Goal: Task Accomplishment & Management: Manage account settings

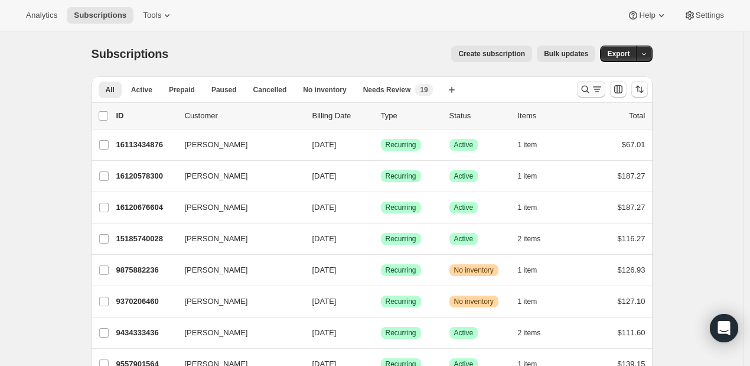
click at [586, 94] on icon "Search and filter results" at bounding box center [585, 89] width 12 height 12
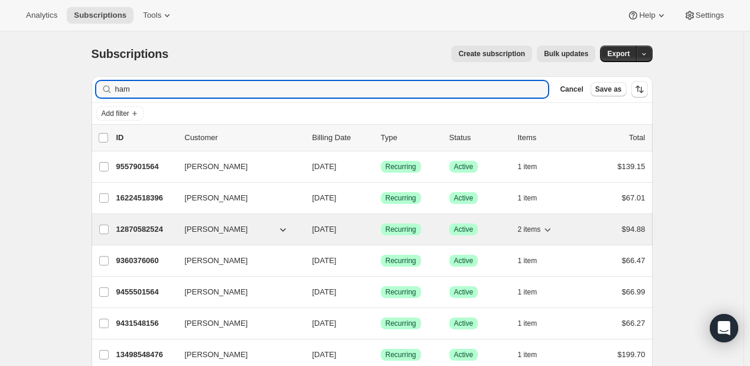
type input "ham"
click at [151, 229] on p "12870582524" at bounding box center [145, 229] width 59 height 12
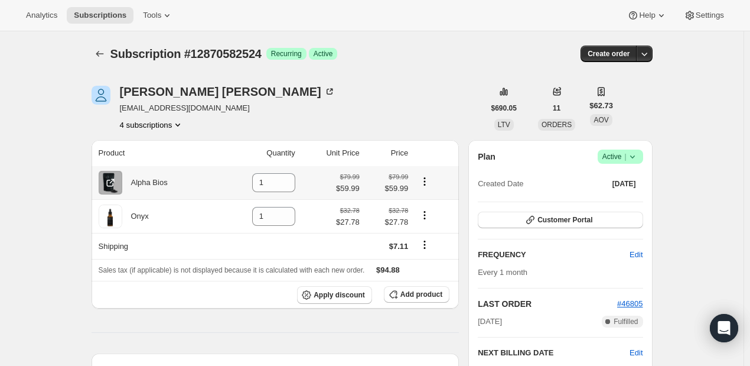
click at [428, 182] on icon "Product actions" at bounding box center [425, 181] width 12 height 12
click at [427, 207] on span "Remove" at bounding box center [420, 204] width 28 height 9
type input "0"
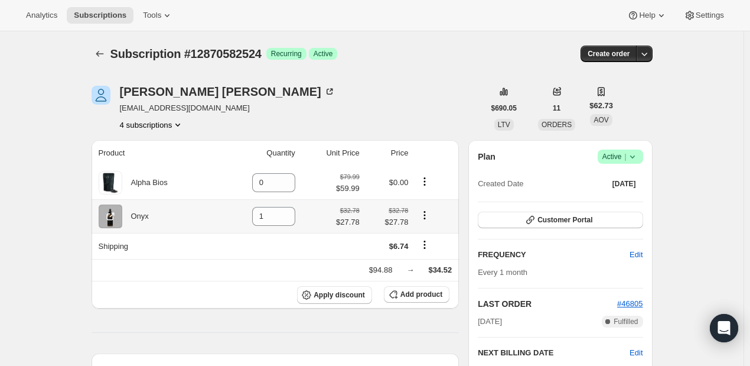
click at [426, 215] on icon "Product actions" at bounding box center [425, 215] width 12 height 12
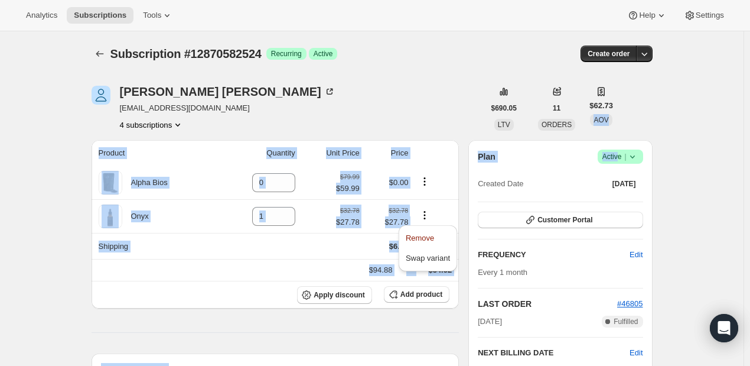
drag, startPoint x: 621, startPoint y: 157, endPoint x: 722, endPoint y: 118, distance: 109.0
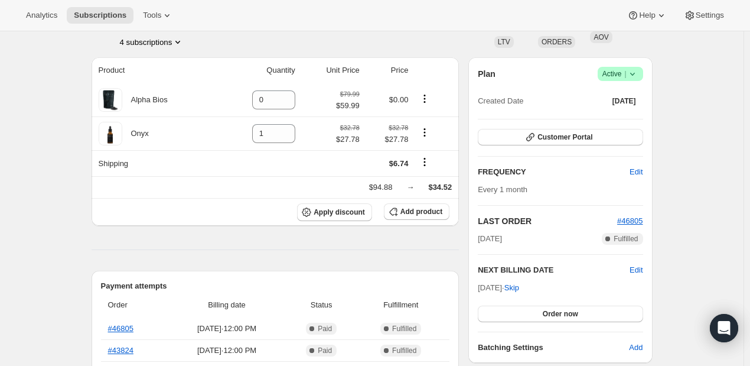
scroll to position [118, 0]
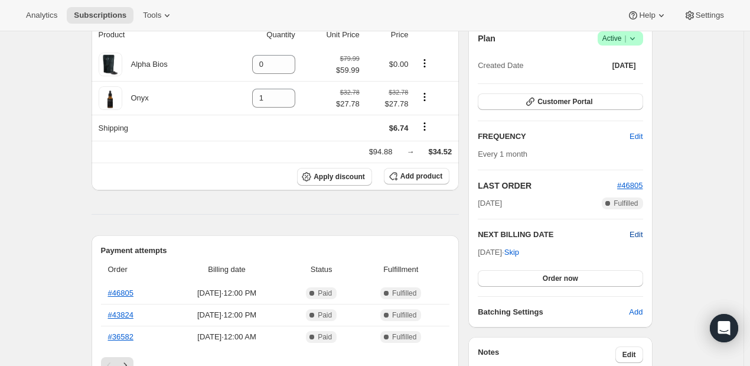
click at [633, 236] on span "Edit" at bounding box center [636, 235] width 13 height 12
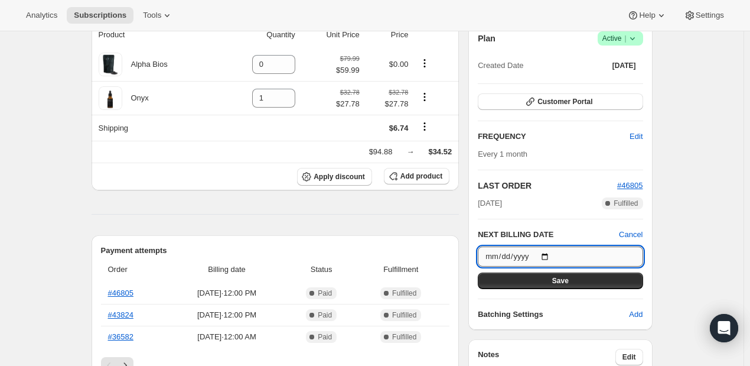
click at [548, 250] on input "[DATE]" at bounding box center [560, 256] width 165 height 20
type input "[DATE]"
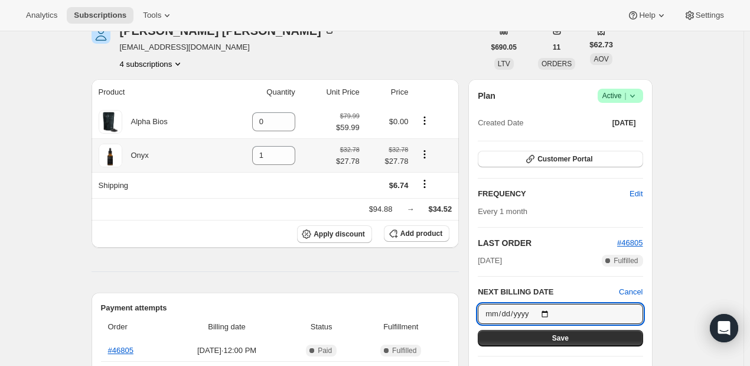
scroll to position [59, 0]
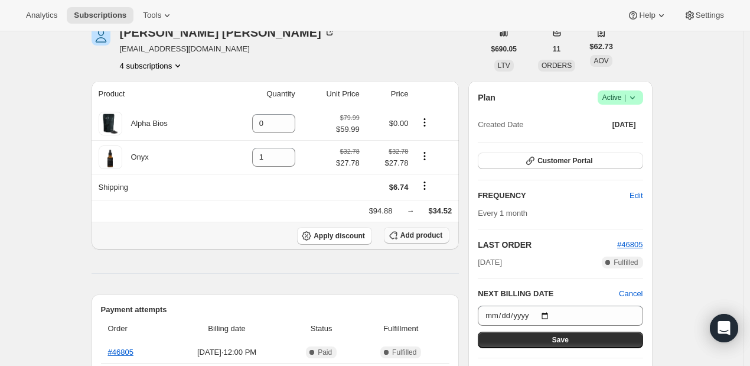
click at [413, 236] on span "Add product" at bounding box center [421, 234] width 42 height 9
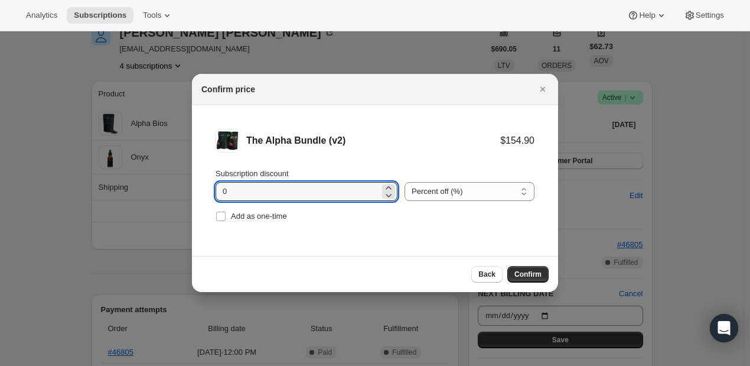
drag, startPoint x: 292, startPoint y: 192, endPoint x: 190, endPoint y: 193, distance: 102.2
type input "20"
click at [480, 188] on select "Percent off (%) Amount off ($)" at bounding box center [470, 191] width 130 height 19
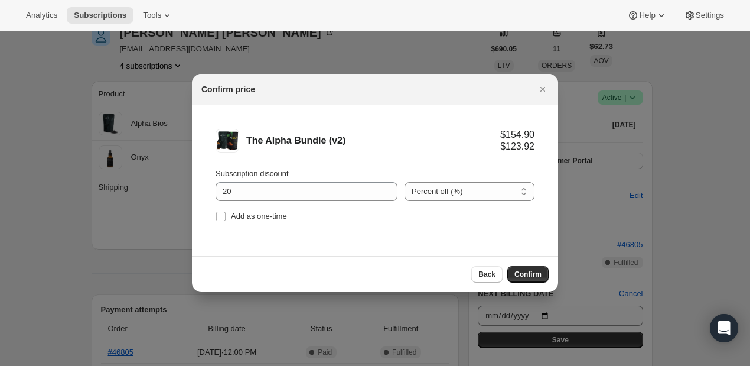
select select "fixed"
click at [405, 182] on select "Percent off (%) Amount off ($)" at bounding box center [470, 191] width 130 height 19
click at [541, 272] on button "Confirm" at bounding box center [527, 274] width 41 height 17
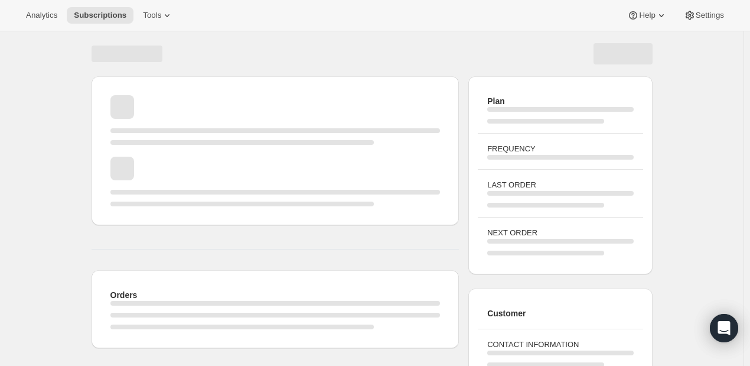
scroll to position [59, 0]
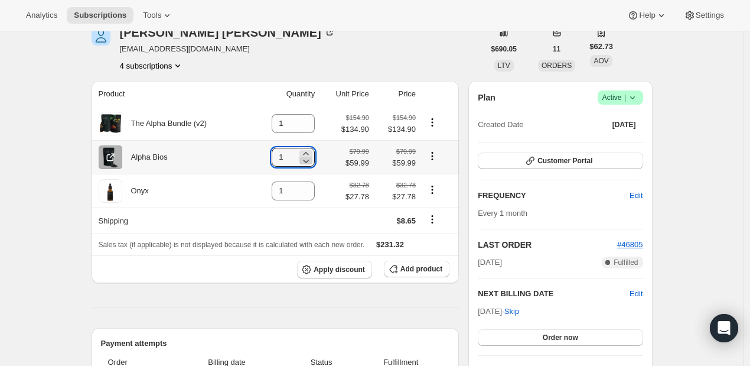
click at [312, 162] on icon at bounding box center [306, 161] width 12 height 12
type input "0"
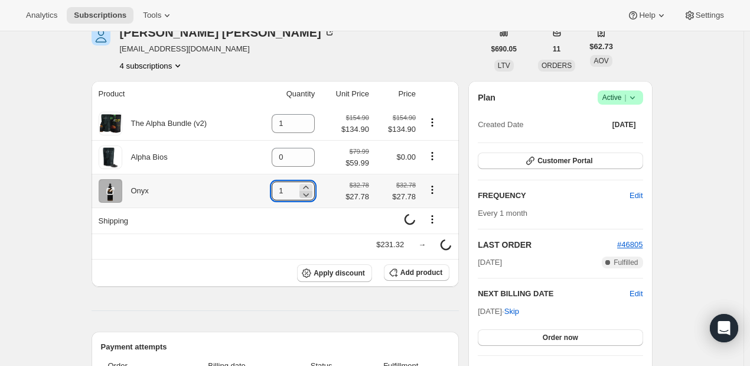
click at [312, 197] on icon at bounding box center [306, 194] width 12 height 12
type input "0"
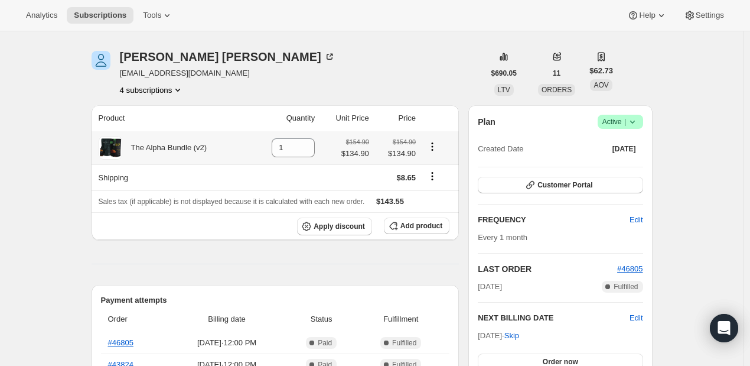
scroll to position [0, 0]
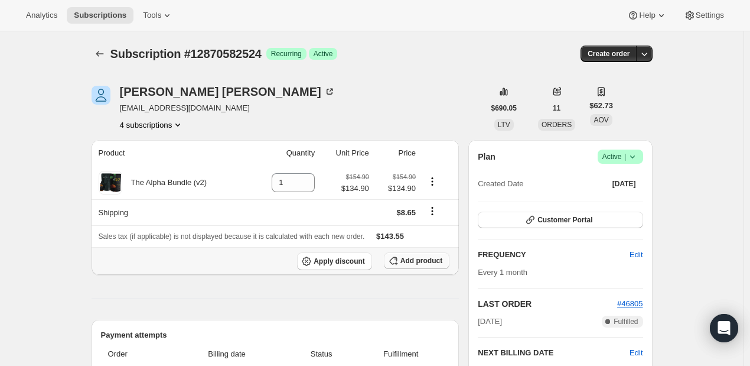
click at [408, 257] on span "Add product" at bounding box center [421, 260] width 42 height 9
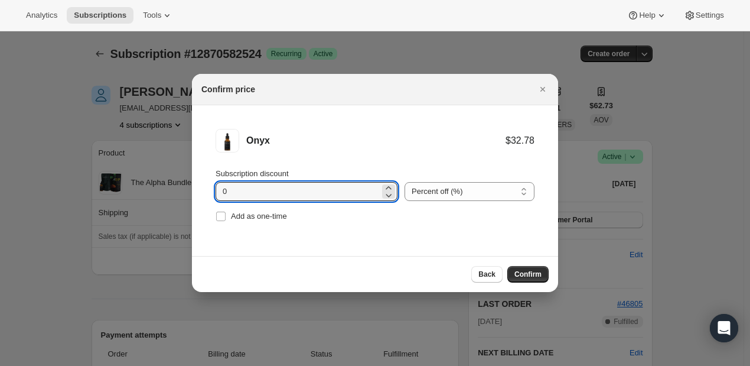
drag, startPoint x: 290, startPoint y: 193, endPoint x: 203, endPoint y: 194, distance: 86.8
click at [203, 194] on li "Onyx $32.78 Subscription discount 0 Percent off (%) Amount off ($) Percent off …" at bounding box center [375, 176] width 366 height 143
type input "5"
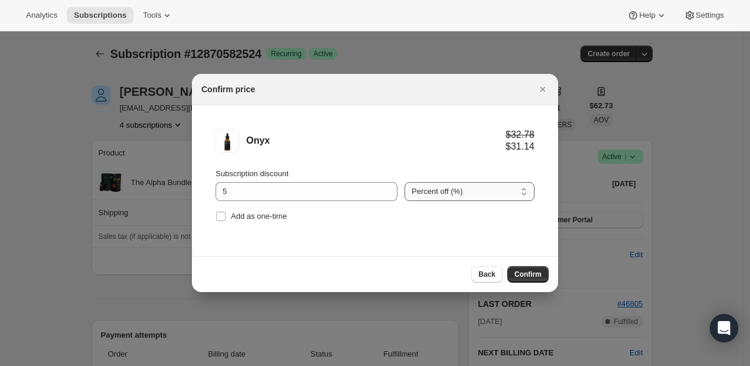
click at [489, 195] on select "Percent off (%) Amount off ($)" at bounding box center [470, 191] width 130 height 19
select select "fixed"
click at [405, 182] on select "Percent off (%) Amount off ($)" at bounding box center [470, 191] width 130 height 19
click at [536, 275] on span "Confirm" at bounding box center [527, 273] width 27 height 9
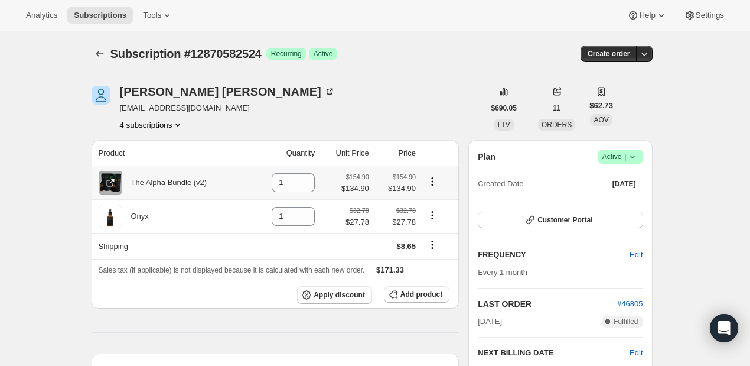
click at [432, 180] on icon "Product actions" at bounding box center [432, 181] width 12 height 12
click at [444, 205] on span "Swap variant" at bounding box center [435, 204] width 44 height 9
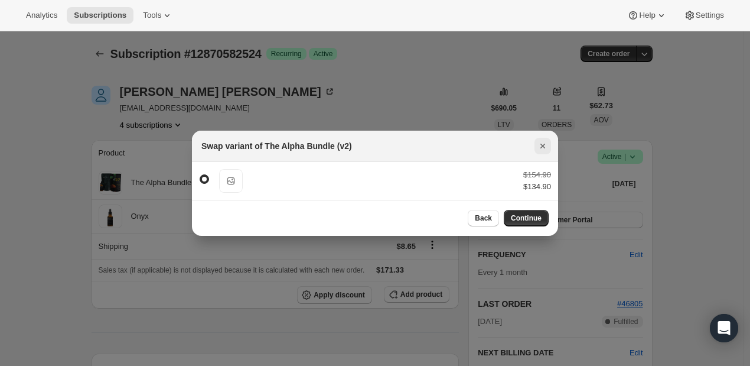
click at [546, 144] on icon "Close" at bounding box center [543, 146] width 12 height 12
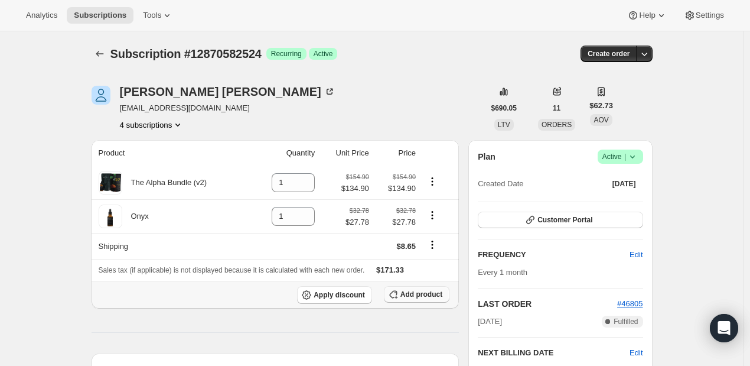
click at [417, 296] on span "Add product" at bounding box center [421, 293] width 42 height 9
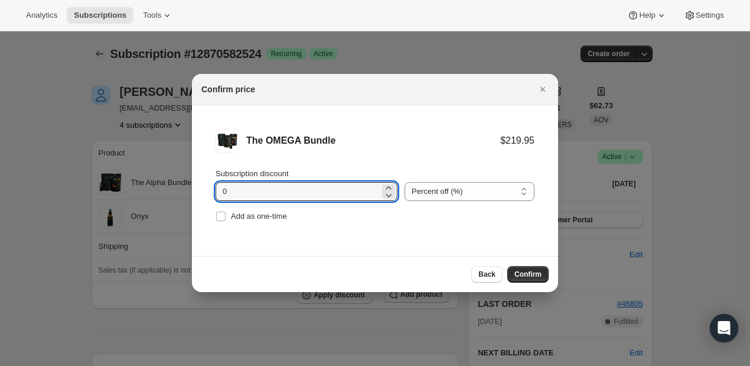
drag, startPoint x: 240, startPoint y: 192, endPoint x: 213, endPoint y: 193, distance: 27.8
click at [213, 193] on li "The OMEGA Bundle $219.95 Subscription discount 0 Percent off (%) Amount off ($)…" at bounding box center [375, 176] width 366 height 143
type input "20"
click at [465, 188] on select "Percent off (%) Amount off ($)" at bounding box center [470, 191] width 130 height 19
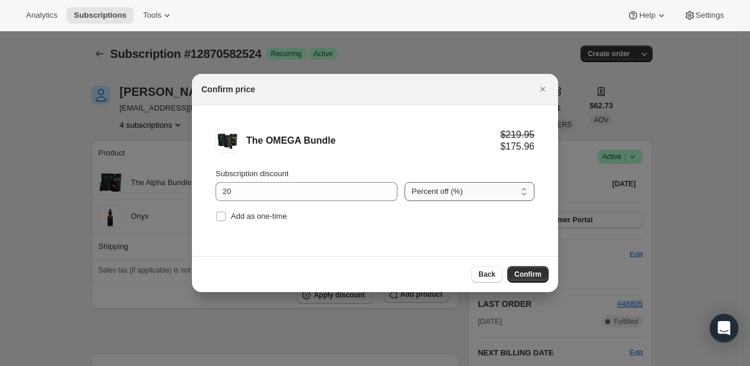
select select "fixed"
click at [405, 182] on select "Percent off (%) Amount off ($)" at bounding box center [470, 191] width 130 height 19
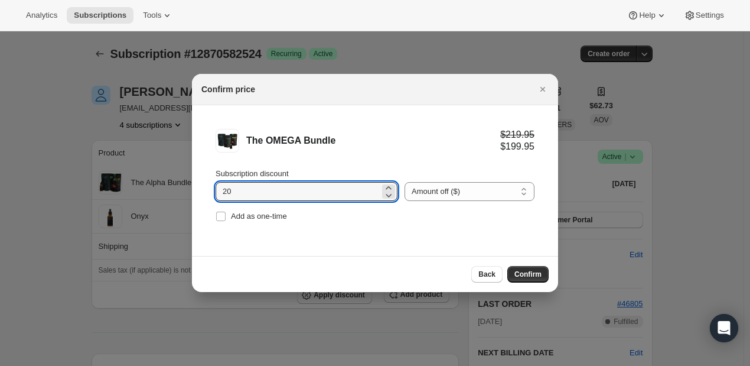
drag, startPoint x: 253, startPoint y: 198, endPoint x: 195, endPoint y: 204, distance: 57.6
click at [195, 204] on li "The OMEGA Bundle $219.95 $199.95 Subscription discount 20 Percent off (%) Amoun…" at bounding box center [375, 176] width 366 height 143
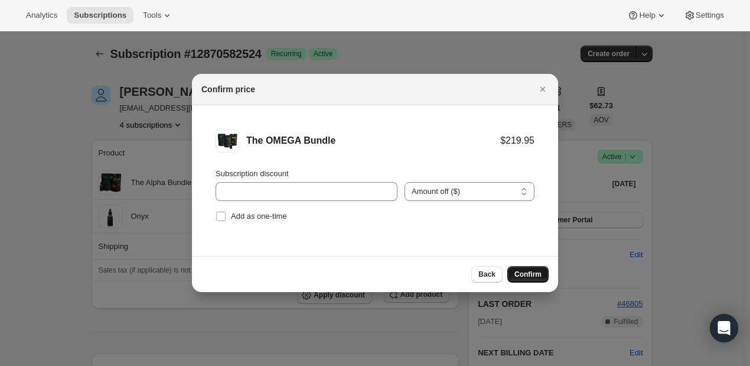
click at [546, 271] on button "Confirm" at bounding box center [527, 274] width 41 height 17
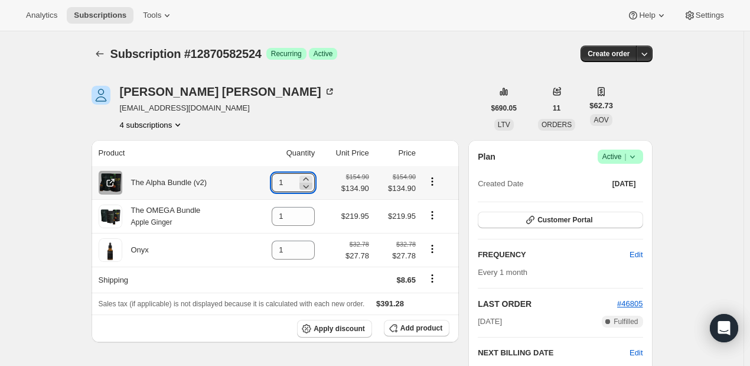
click at [312, 185] on div at bounding box center [305, 185] width 13 height 7
type input "0"
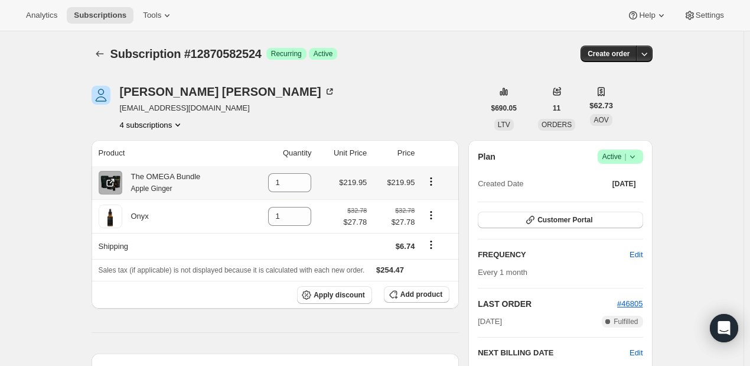
click at [433, 182] on icon "Product actions" at bounding box center [431, 181] width 12 height 12
click at [438, 204] on span "Remove" at bounding box center [426, 204] width 28 height 9
type input "0"
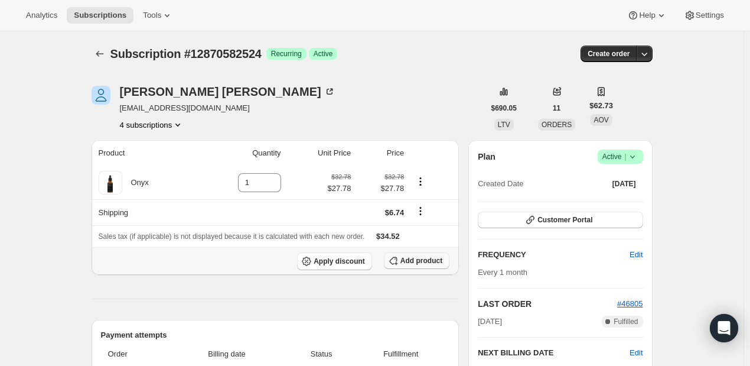
click at [432, 263] on span "Add product" at bounding box center [421, 260] width 42 height 9
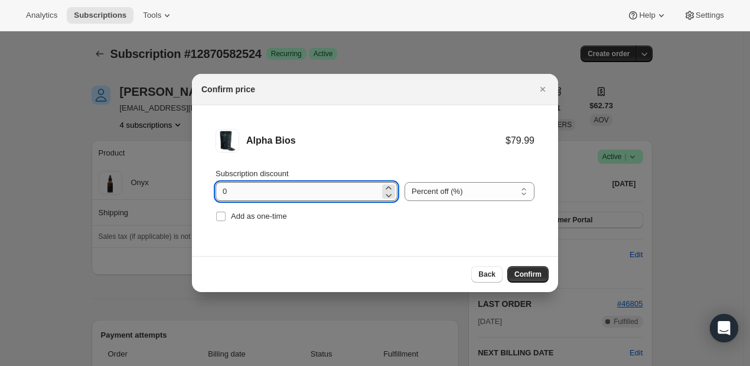
drag, startPoint x: 269, startPoint y: 193, endPoint x: 216, endPoint y: 193, distance: 53.2
click at [216, 193] on input "0" at bounding box center [298, 191] width 164 height 19
type input "20"
click at [469, 190] on select "Percent off (%) Amount off ($)" at bounding box center [470, 191] width 130 height 19
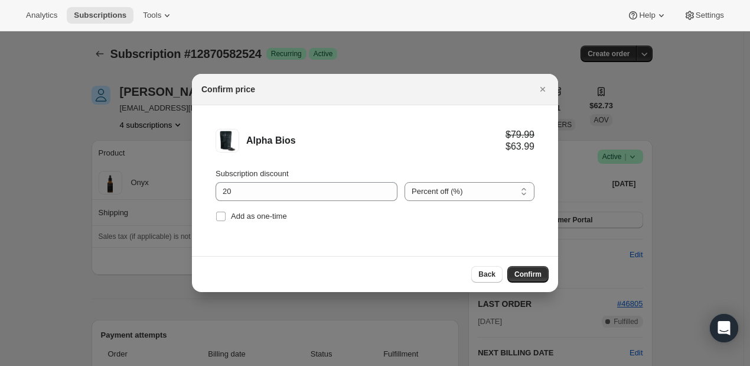
select select "fixed"
click at [405, 182] on select "Percent off (%) Amount off ($)" at bounding box center [470, 191] width 130 height 19
click at [537, 276] on span "Confirm" at bounding box center [527, 273] width 27 height 9
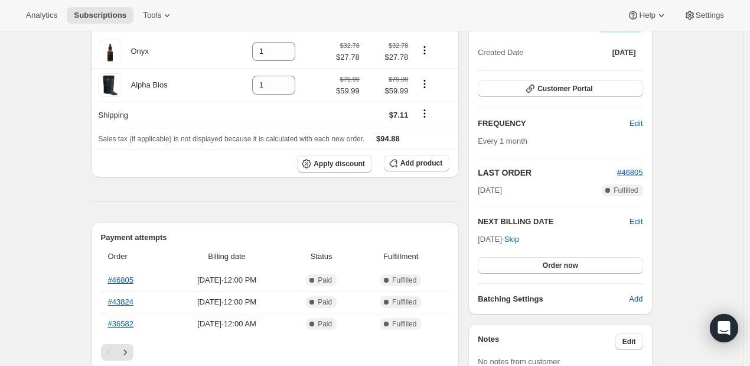
scroll to position [413, 0]
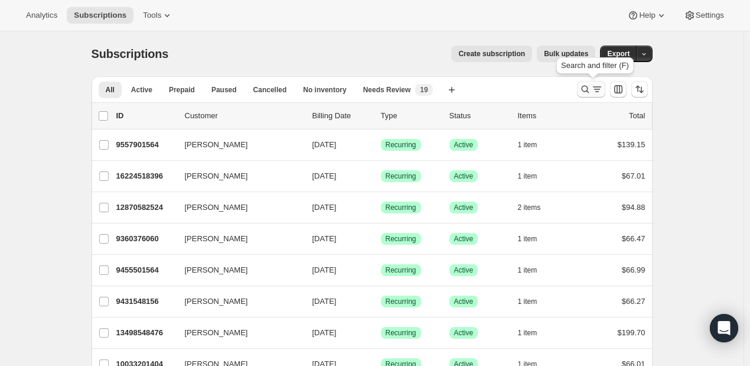
click at [585, 82] on button "Search and filter results" at bounding box center [591, 89] width 28 height 17
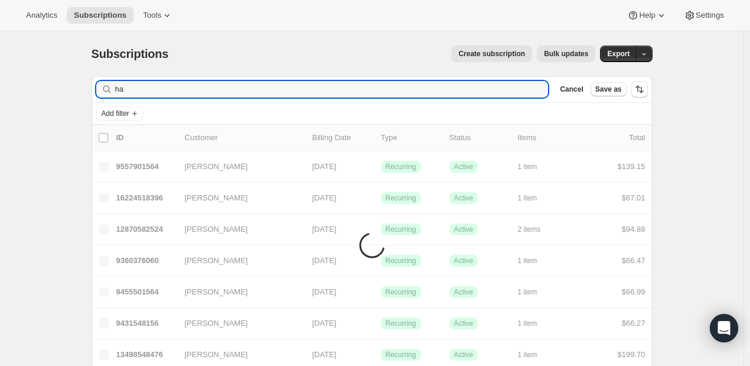
type input "h"
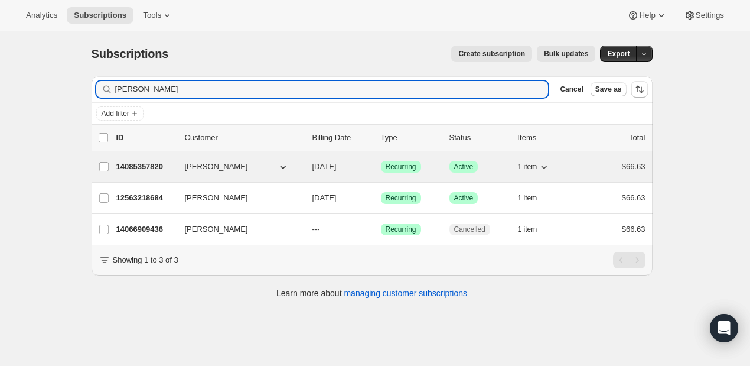
type input "[PERSON_NAME]"
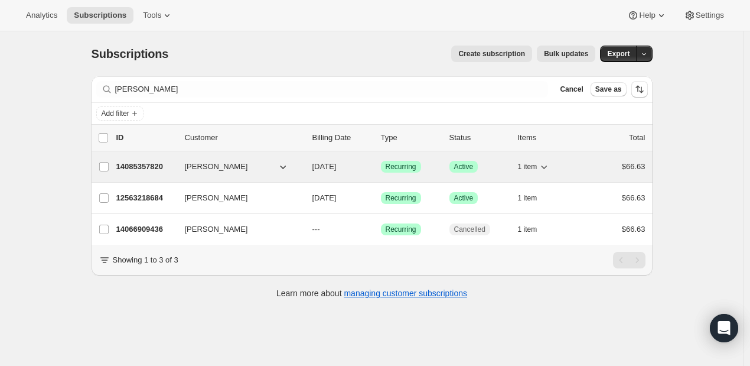
click at [145, 165] on p "14085357820" at bounding box center [145, 167] width 59 height 12
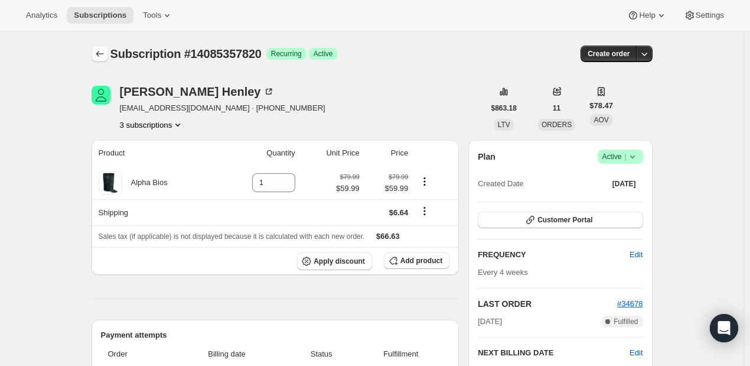
click at [105, 47] on button "Subscriptions" at bounding box center [100, 53] width 17 height 17
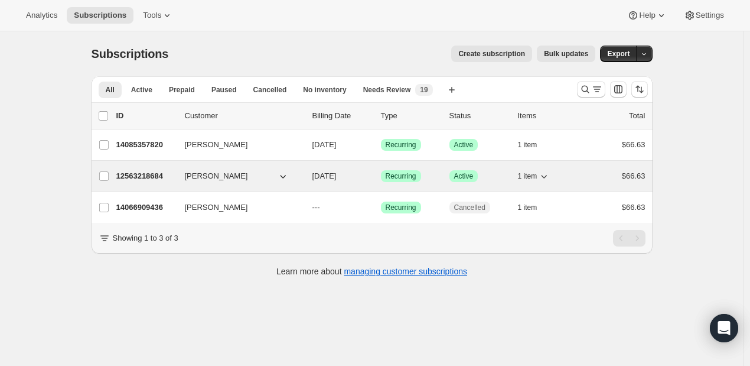
click at [126, 177] on p "12563218684" at bounding box center [145, 176] width 59 height 12
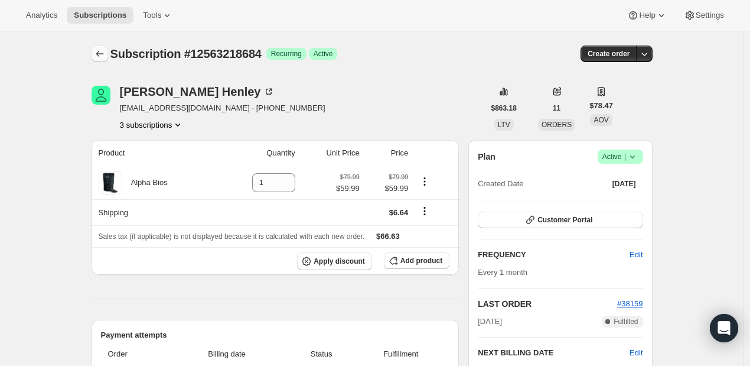
click at [100, 58] on icon "Subscriptions" at bounding box center [100, 54] width 12 height 12
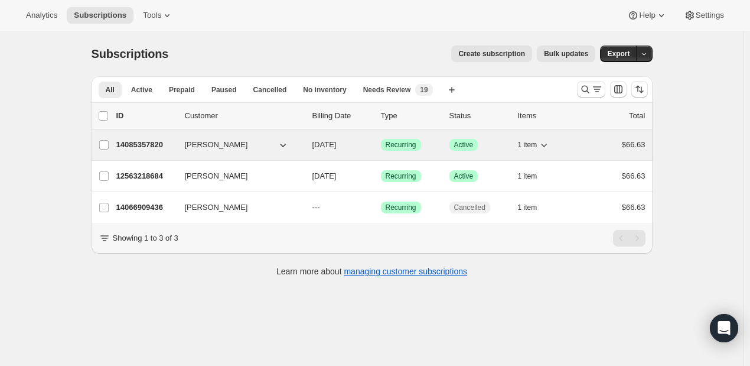
click at [134, 141] on p "14085357820" at bounding box center [145, 145] width 59 height 12
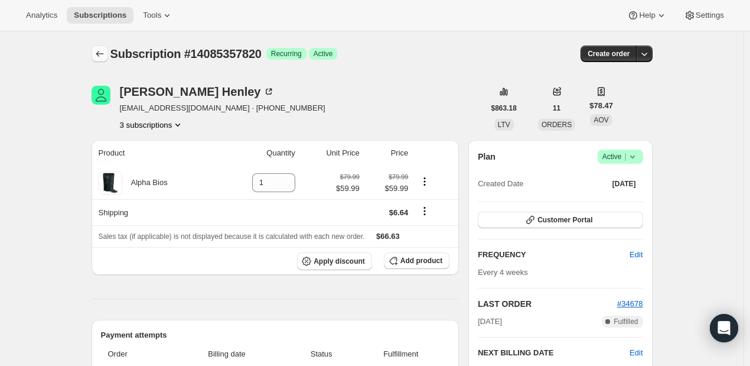
click at [102, 56] on icon "Subscriptions" at bounding box center [100, 54] width 12 height 12
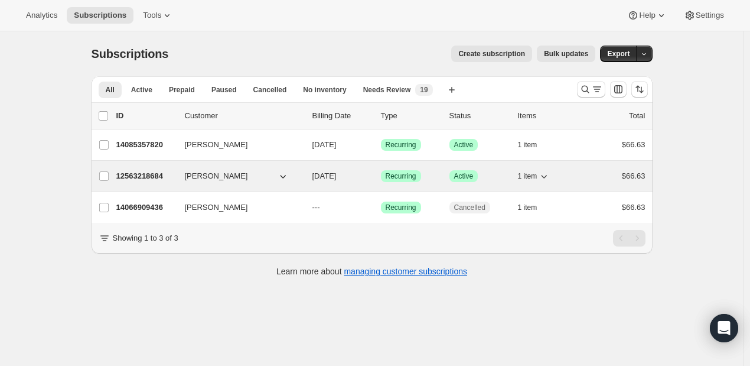
click at [140, 175] on p "12563218684" at bounding box center [145, 176] width 59 height 12
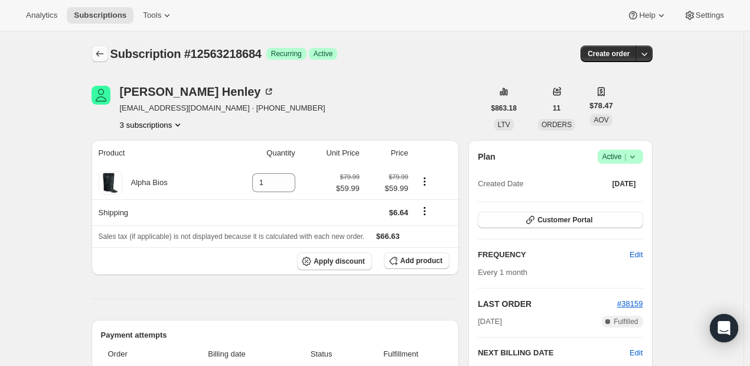
click at [105, 58] on icon "Subscriptions" at bounding box center [100, 54] width 12 height 12
